Goal: Information Seeking & Learning: Learn about a topic

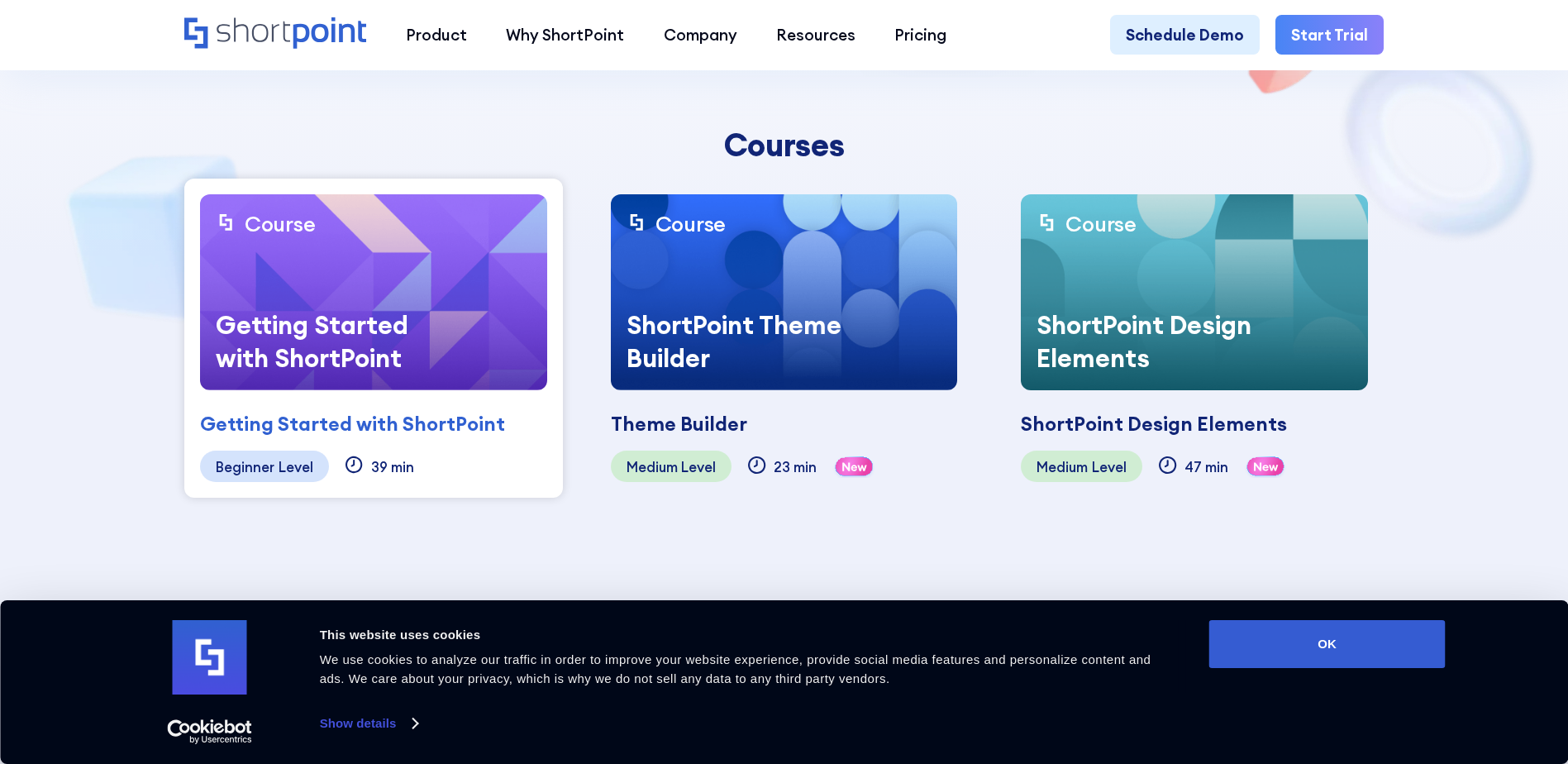
scroll to position [495, 0]
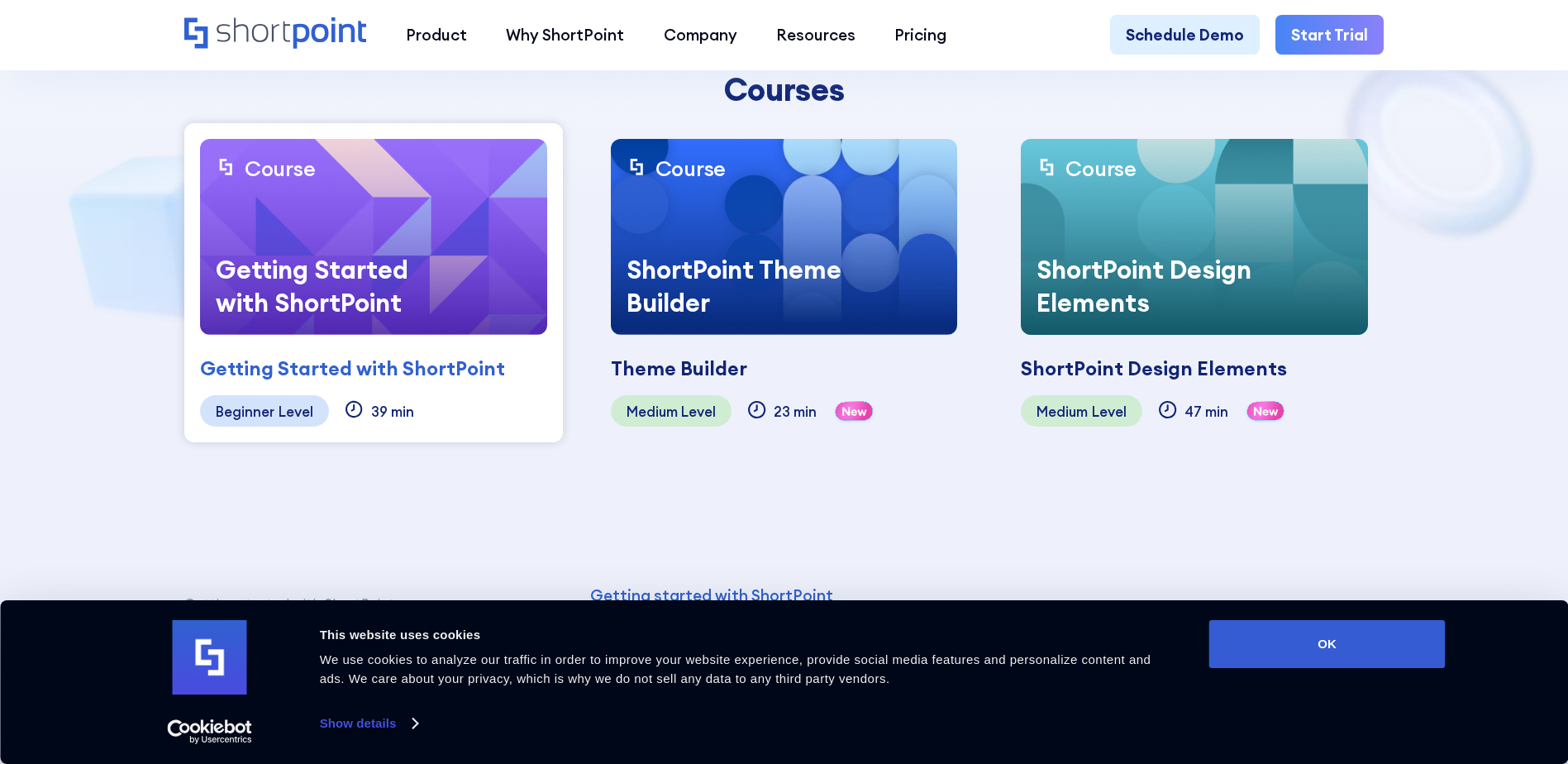
click at [436, 230] on img at bounding box center [373, 236] width 347 height 196
click at [331, 280] on div "Getting Started with ShortPoint" at bounding box center [322, 286] width 247 height 97
click at [1361, 654] on button "OK" at bounding box center [1328, 643] width 236 height 48
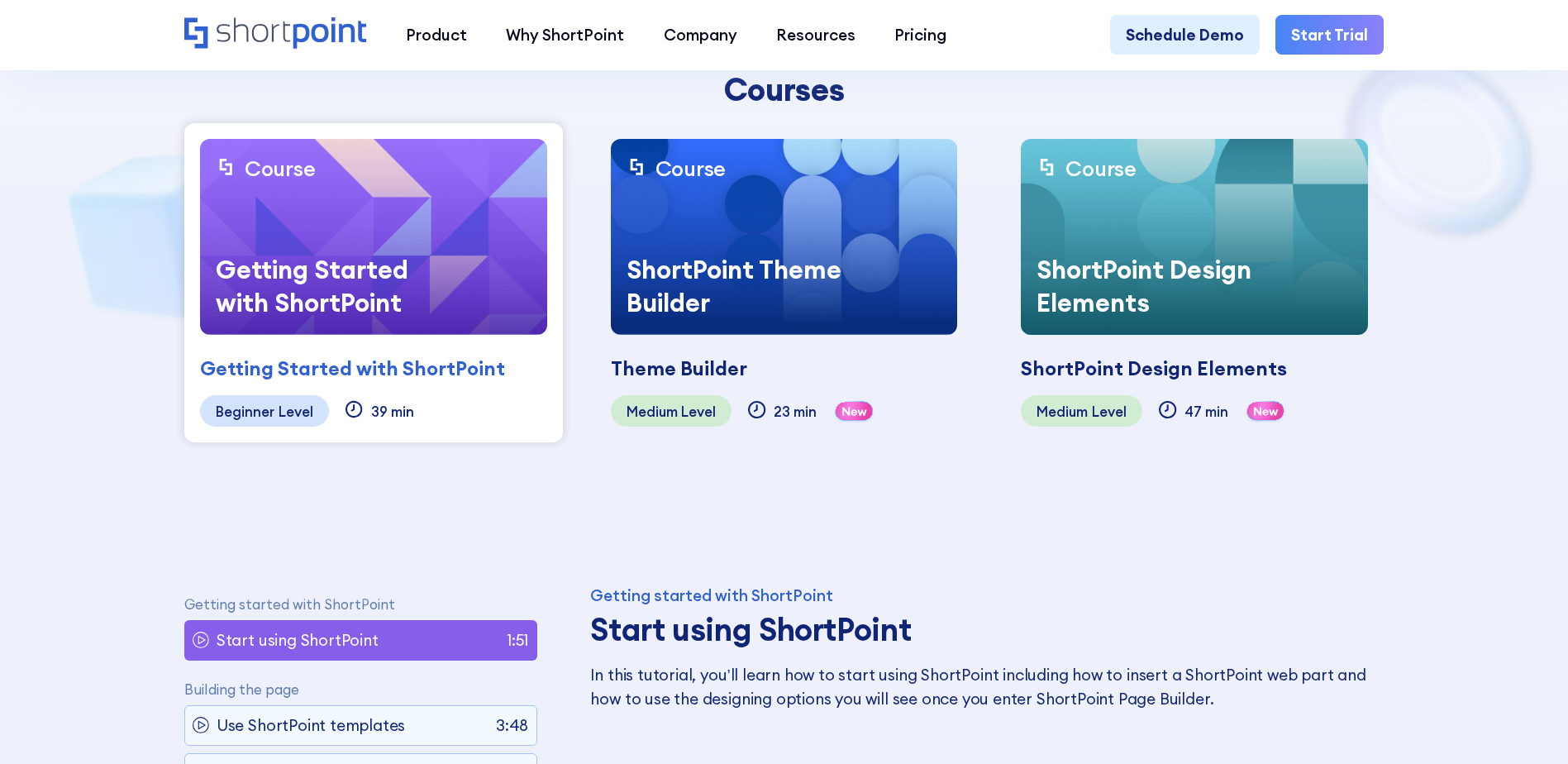
scroll to position [0, 0]
click at [421, 285] on div "Getting Started with ShortPoint" at bounding box center [322, 286] width 247 height 97
click at [359, 373] on div "Getting Started with ShortPoint" at bounding box center [352, 368] width 305 height 29
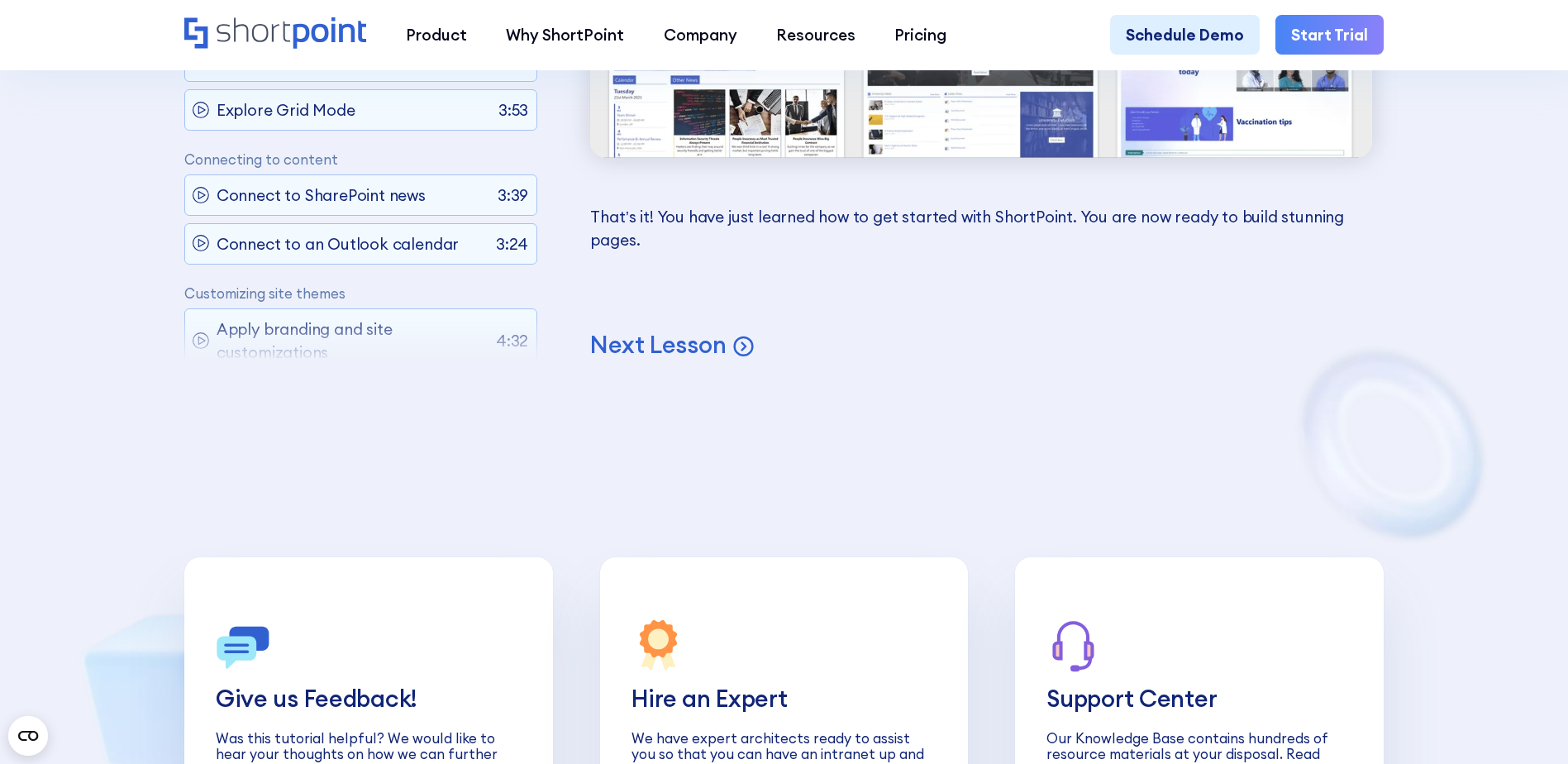
scroll to position [6776, 0]
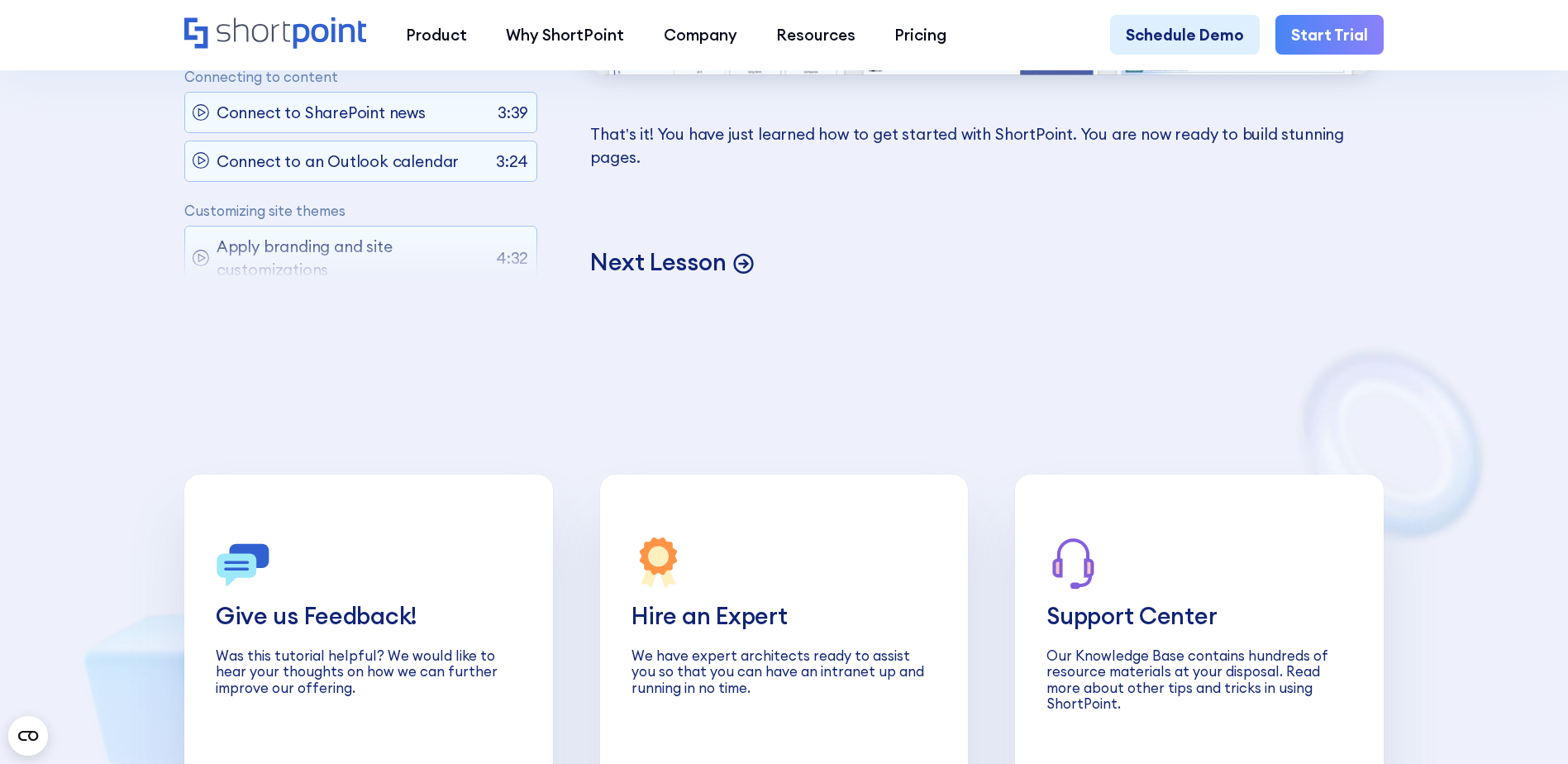
click at [615, 278] on p "Next Lesson" at bounding box center [657, 262] width 135 height 30
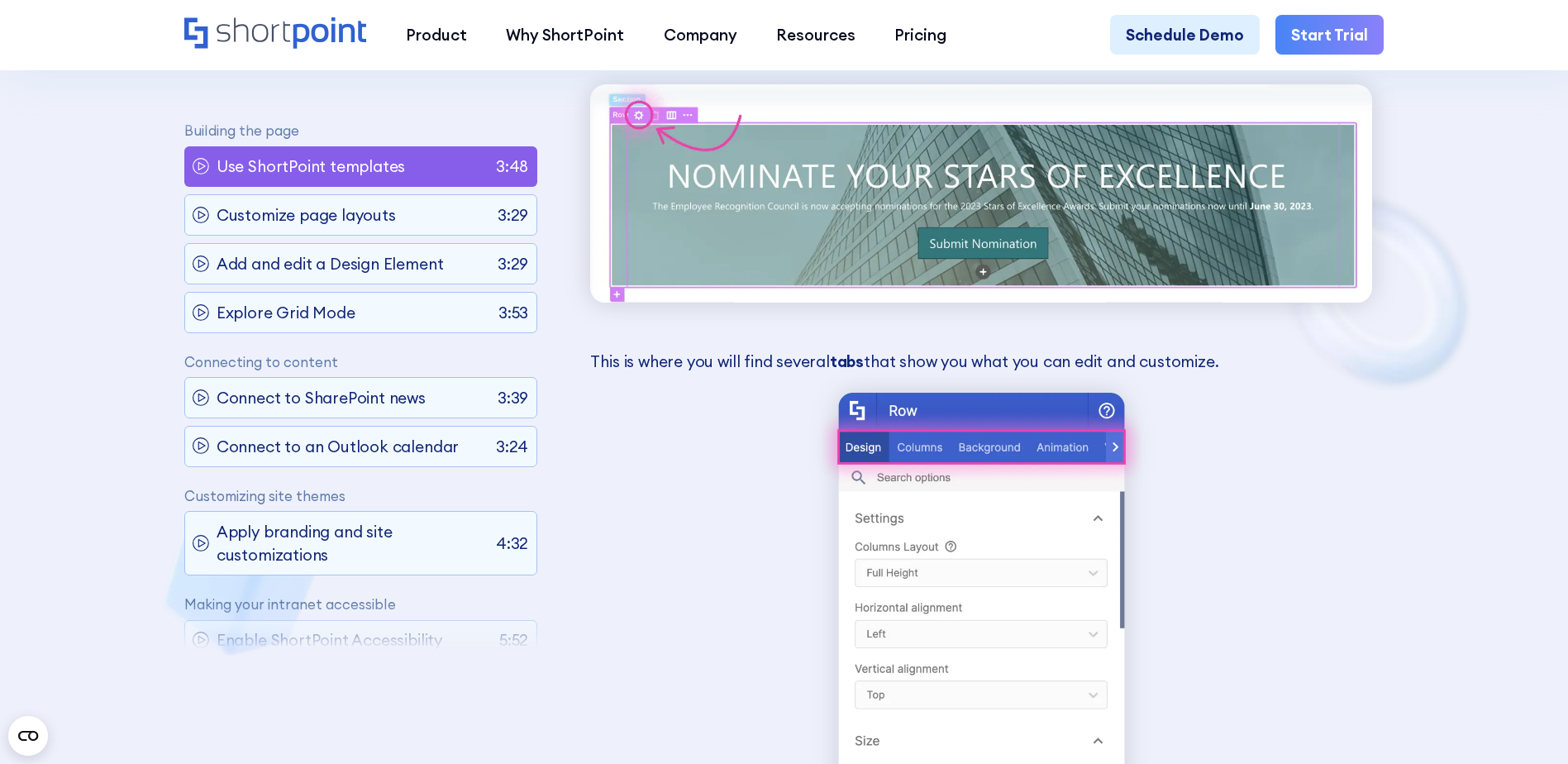
scroll to position [7427, 0]
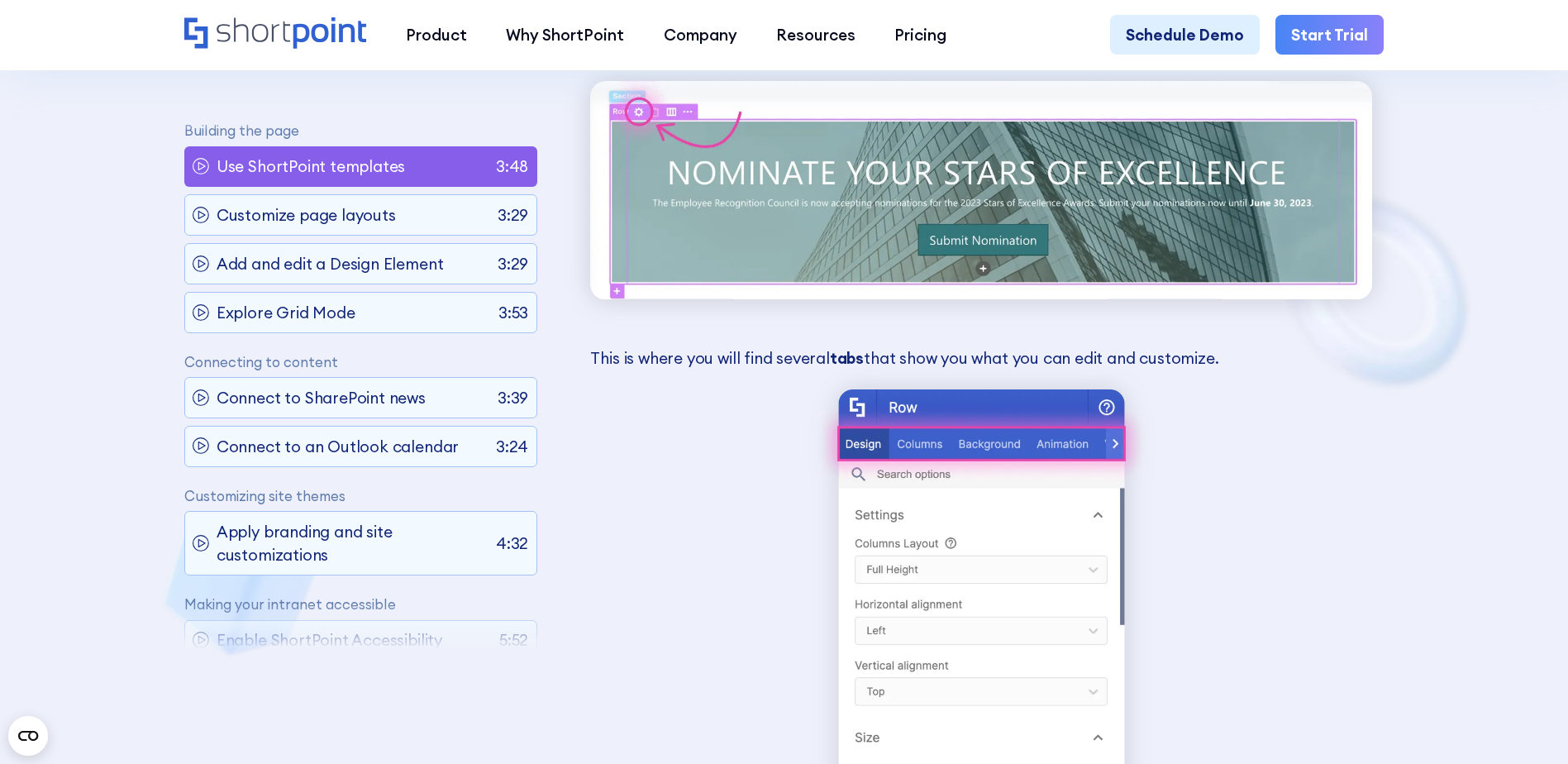
drag, startPoint x: 1350, startPoint y: 247, endPoint x: 1476, endPoint y: 460, distance: 247.5
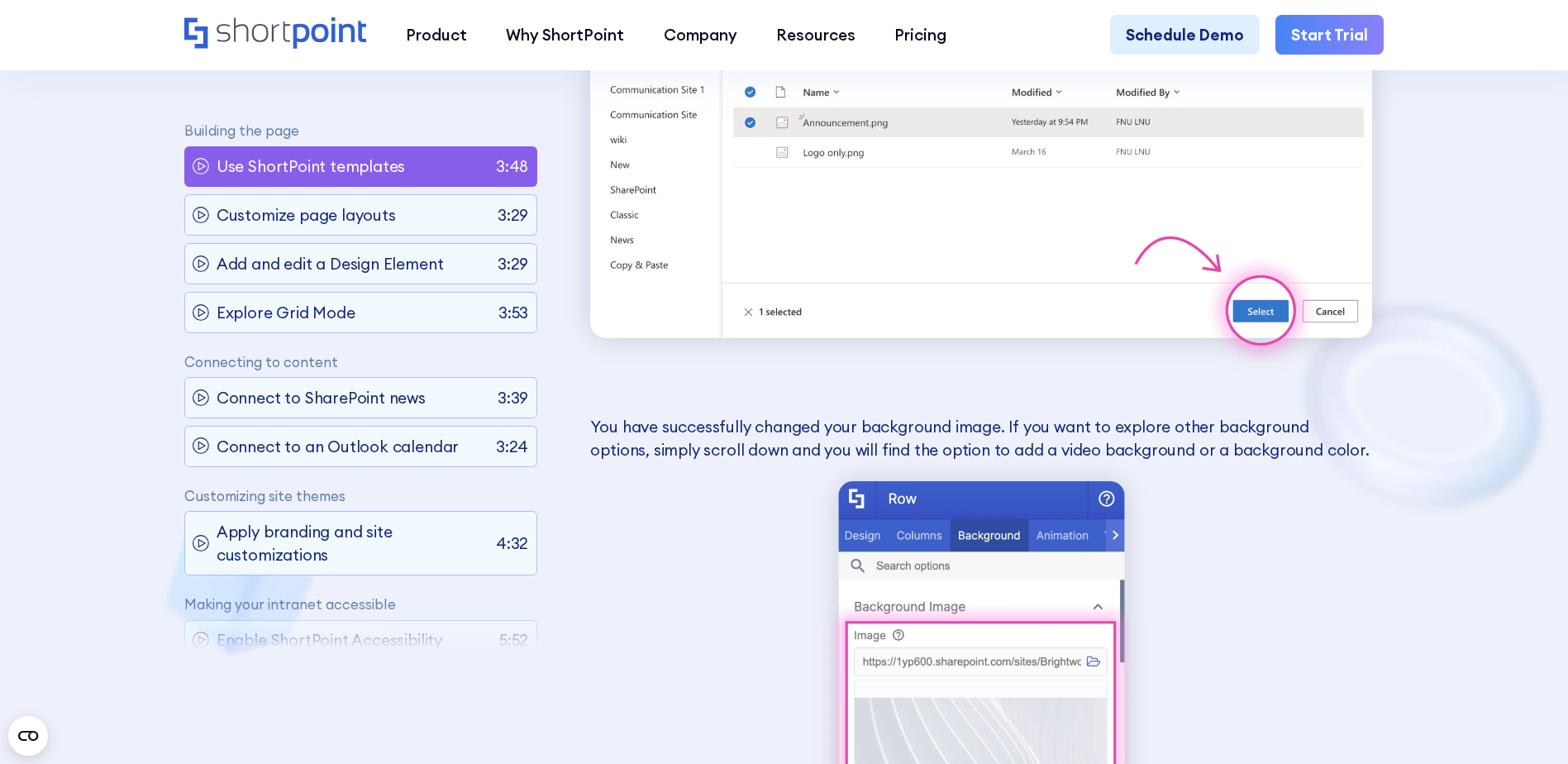
scroll to position [9576, 0]
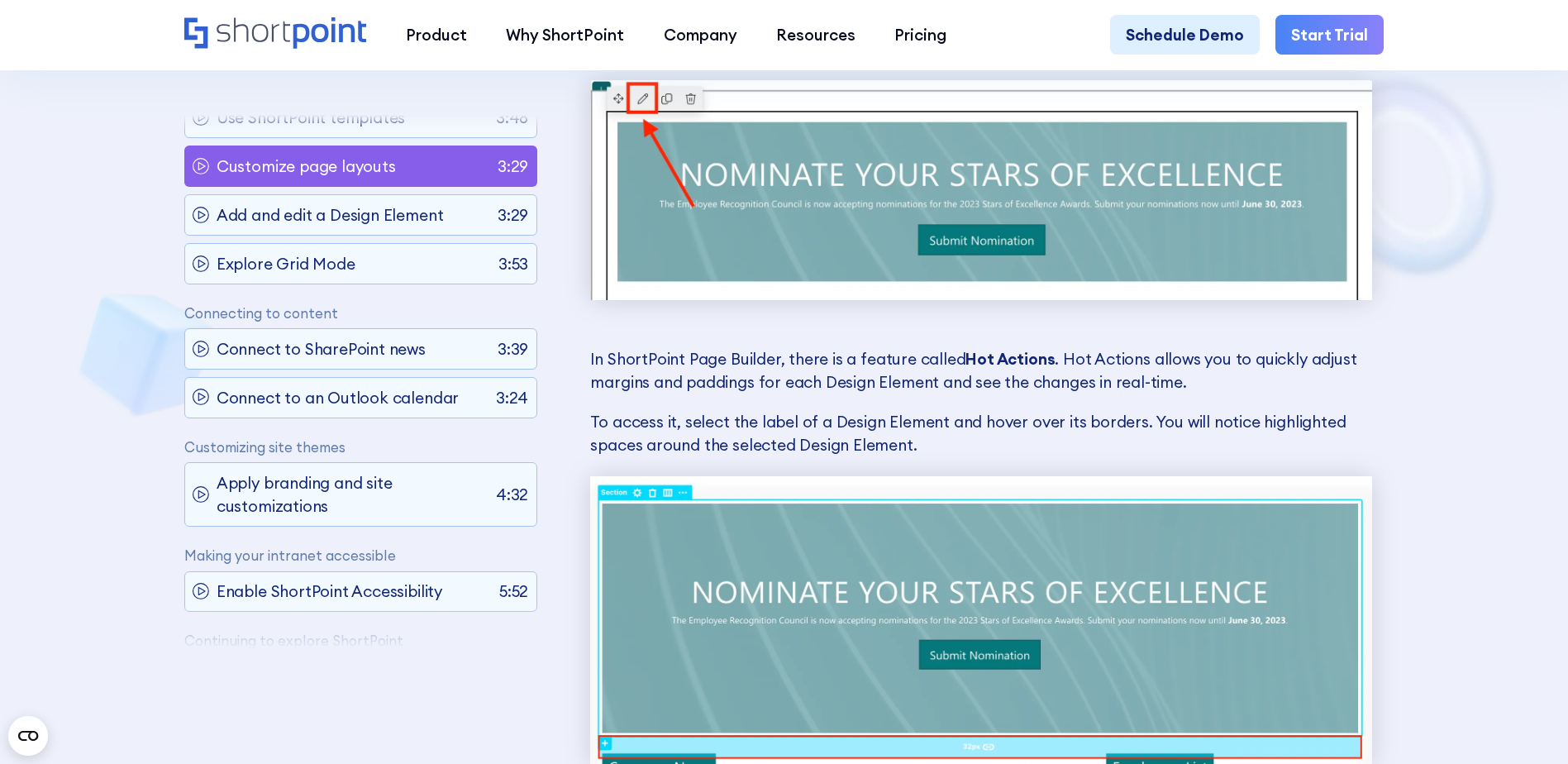
scroll to position [2221, 0]
